Goal: Information Seeking & Learning: Learn about a topic

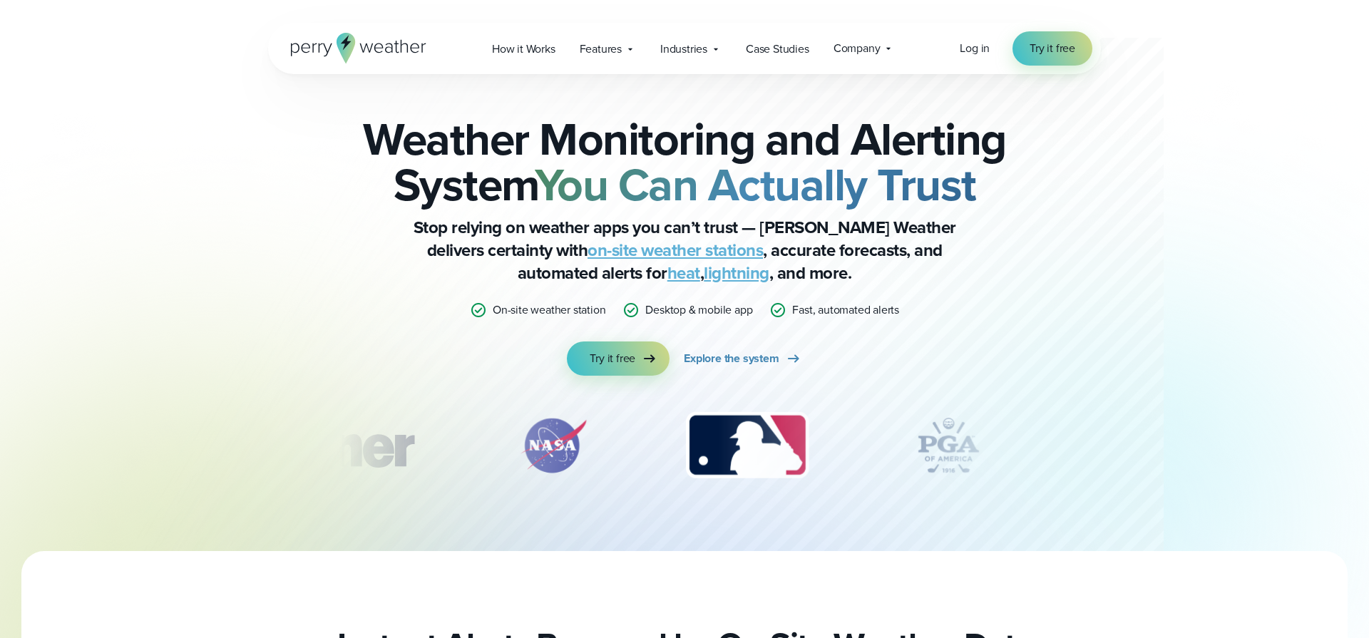
scroll to position [5, 0]
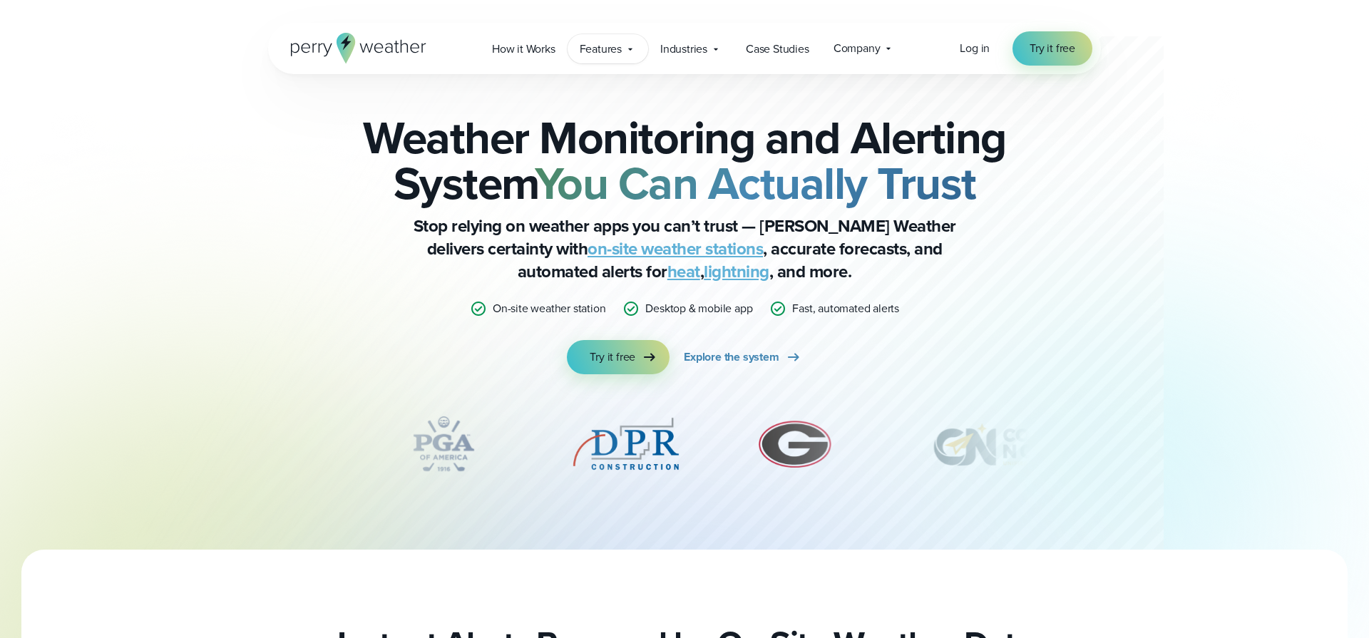
click at [610, 52] on span "Features" at bounding box center [601, 49] width 42 height 17
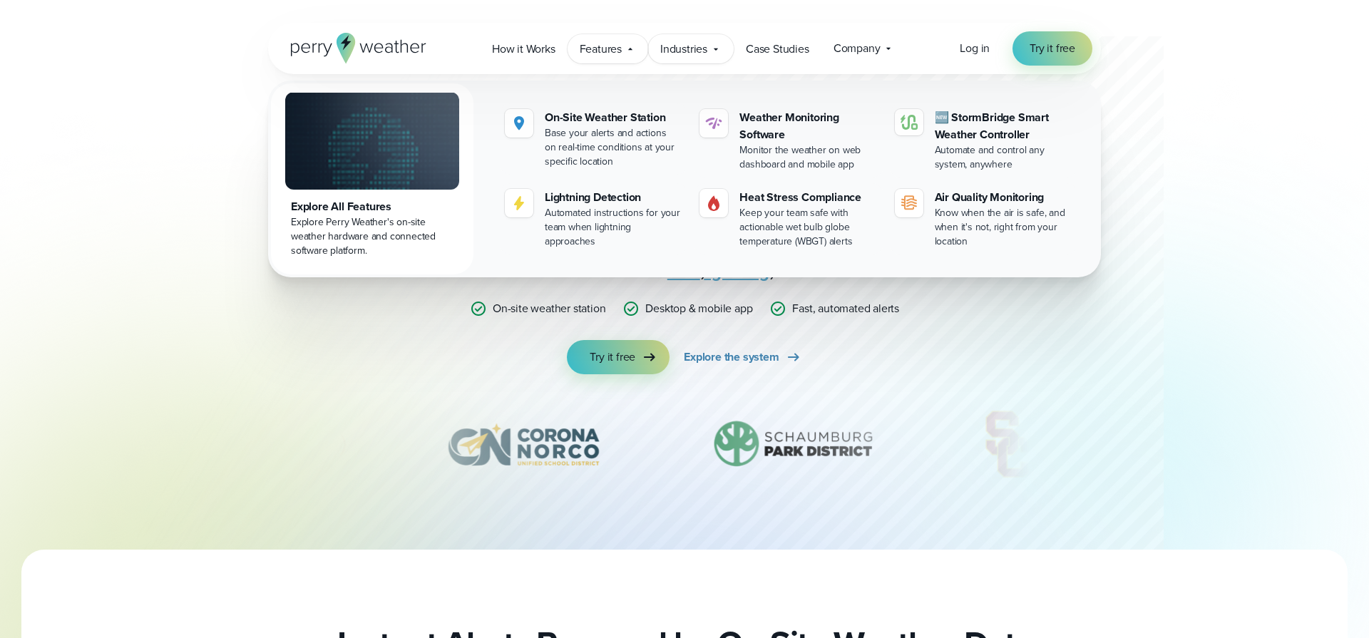
click at [692, 54] on span "Industries" at bounding box center [683, 49] width 47 height 17
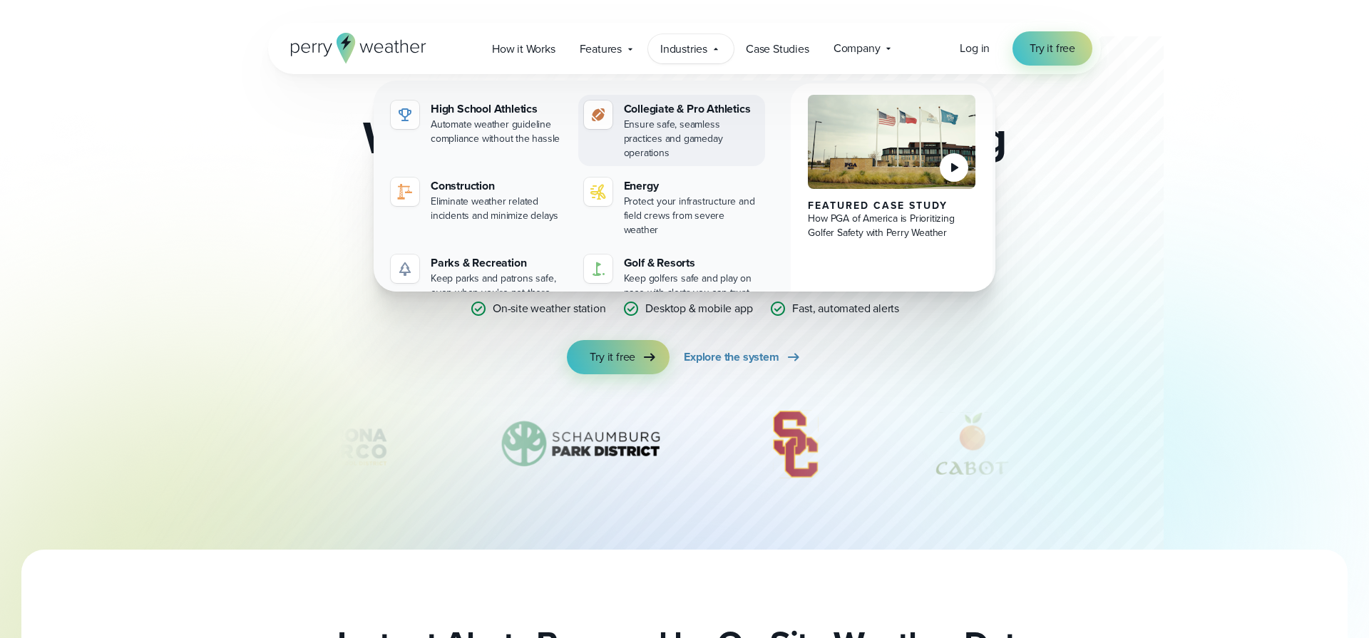
click at [677, 110] on div "Collegiate & Pro Athletics" at bounding box center [692, 109] width 136 height 17
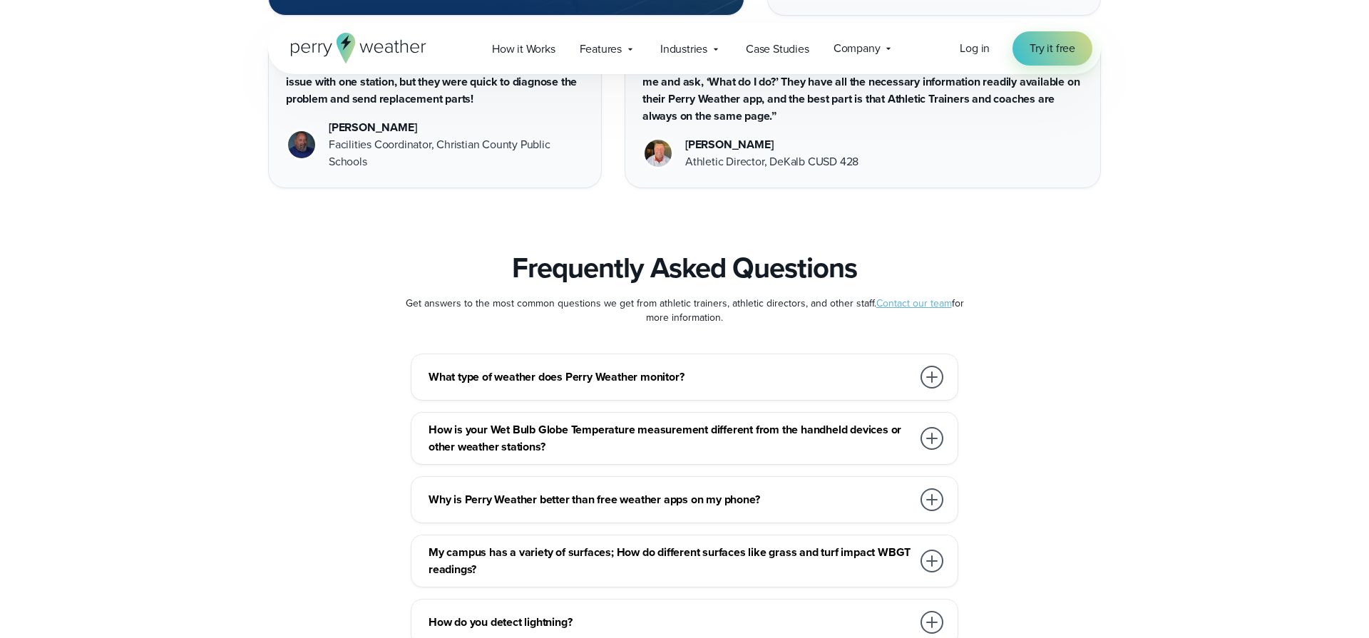
scroll to position [6417, 0]
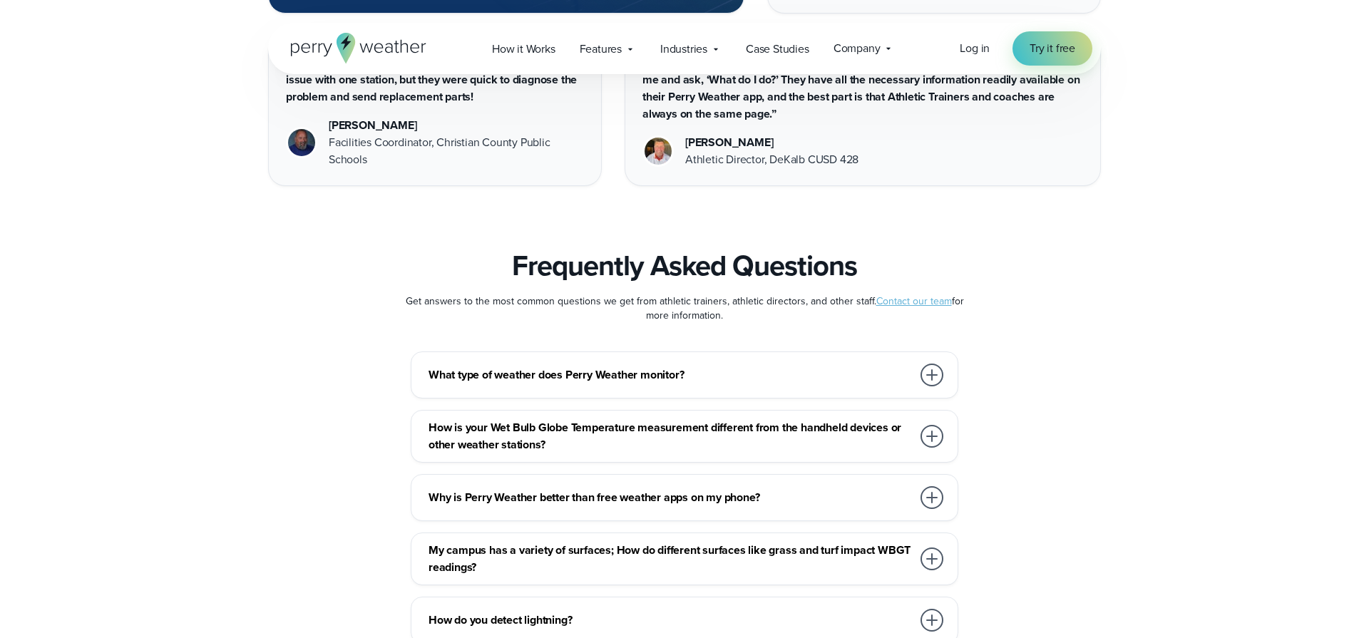
click at [935, 425] on div at bounding box center [931, 436] width 23 height 23
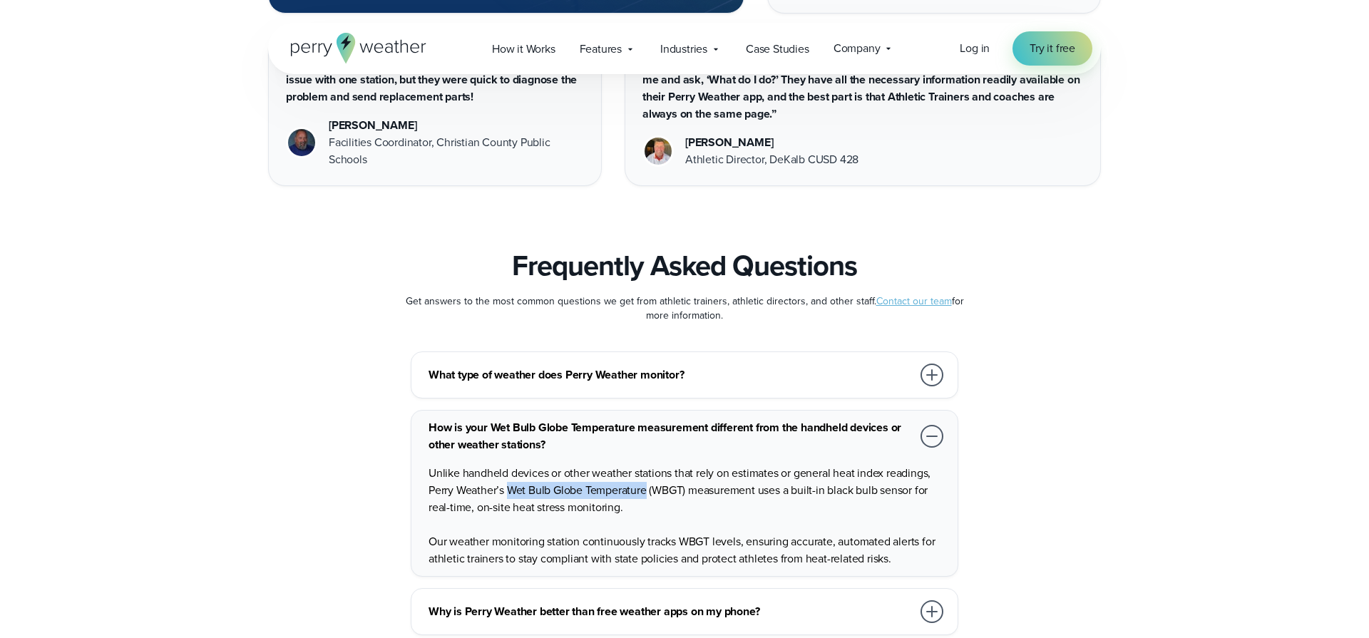
drag, startPoint x: 508, startPoint y: 457, endPoint x: 647, endPoint y: 453, distance: 138.3
click at [647, 465] on p "Unlike handheld devices or other weather stations that rely on estimates or gen…" at bounding box center [687, 490] width 518 height 51
copy p "Wet Bulb Globe Temperature"
